Goal: Transaction & Acquisition: Purchase product/service

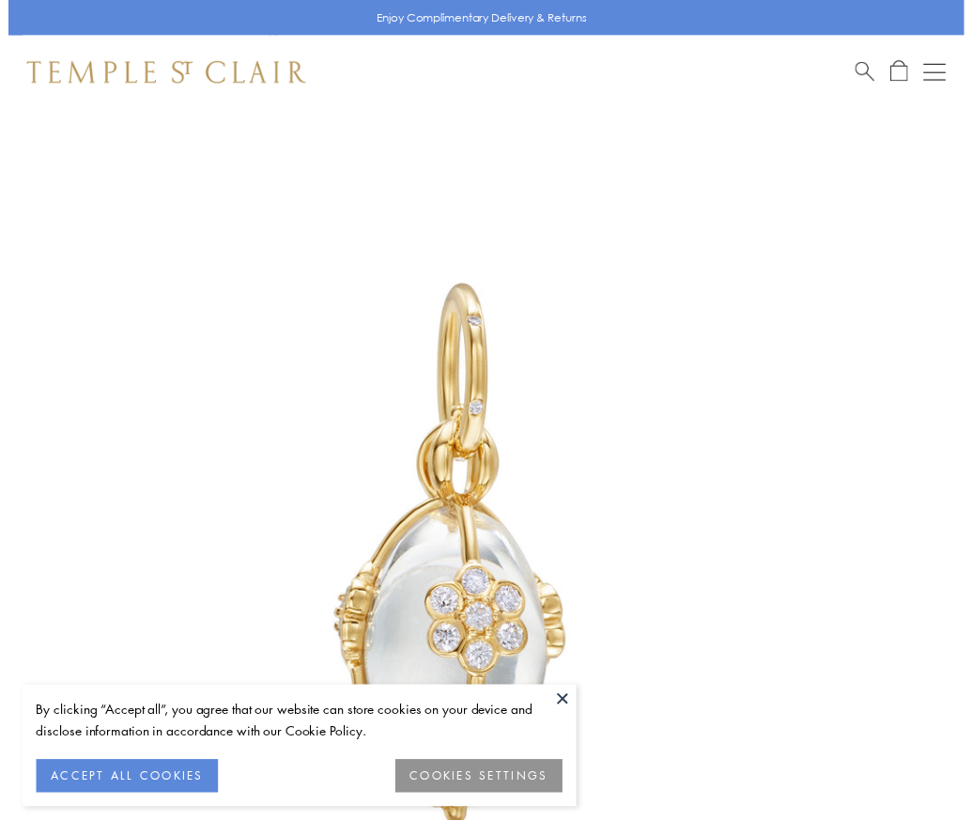
scroll to position [32, 0]
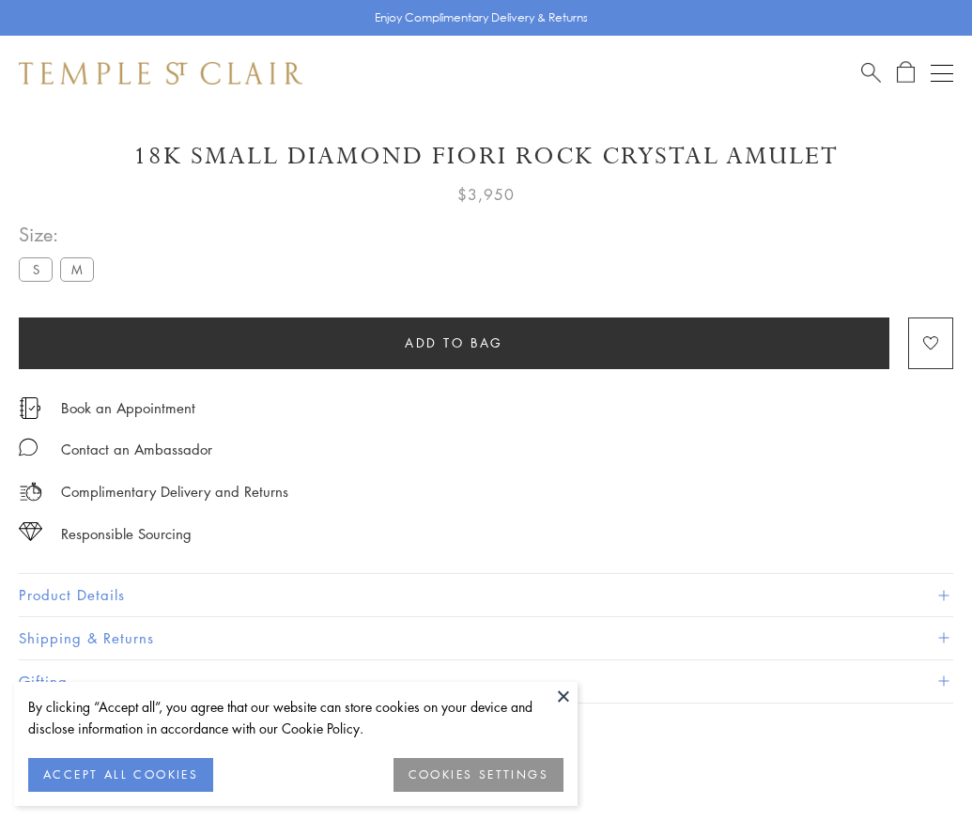
click at [454, 342] on span "Add to bag" at bounding box center [454, 343] width 99 height 21
